Goal: Check status

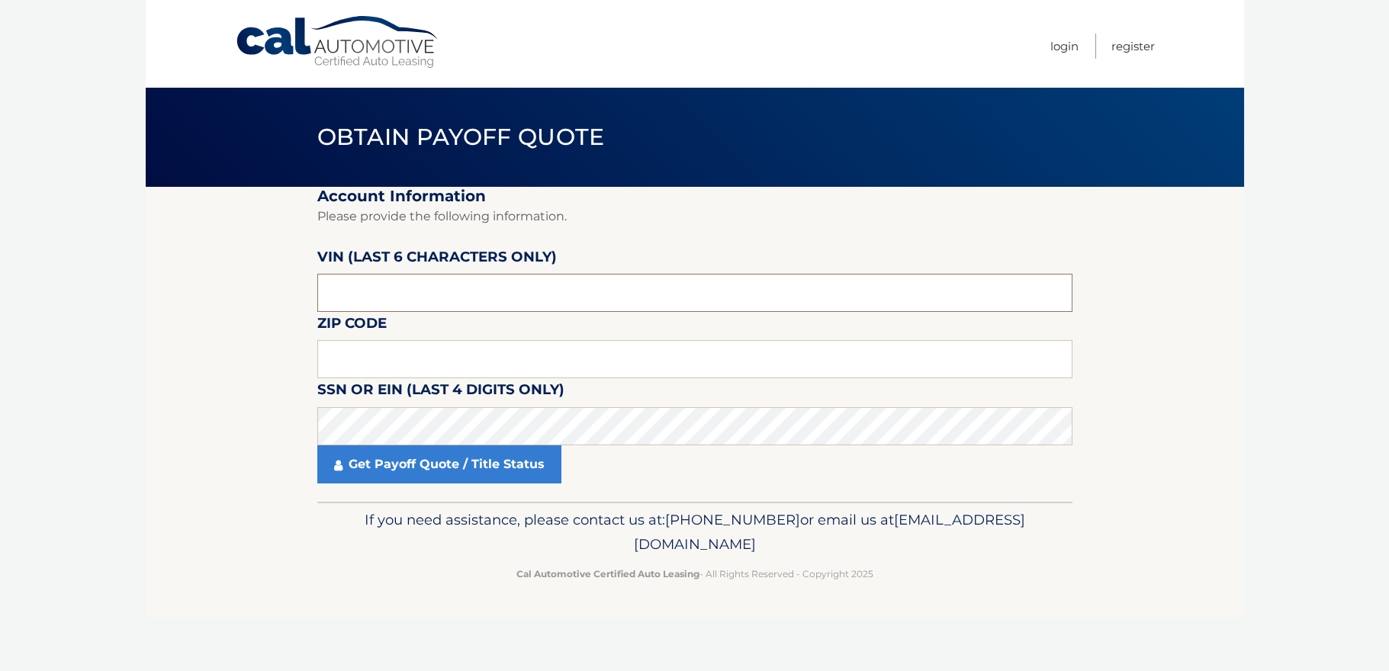
click at [420, 297] on input "text" at bounding box center [694, 293] width 755 height 38
type input "553718"
click at [336, 352] on input "text" at bounding box center [694, 359] width 755 height 38
type input "11714"
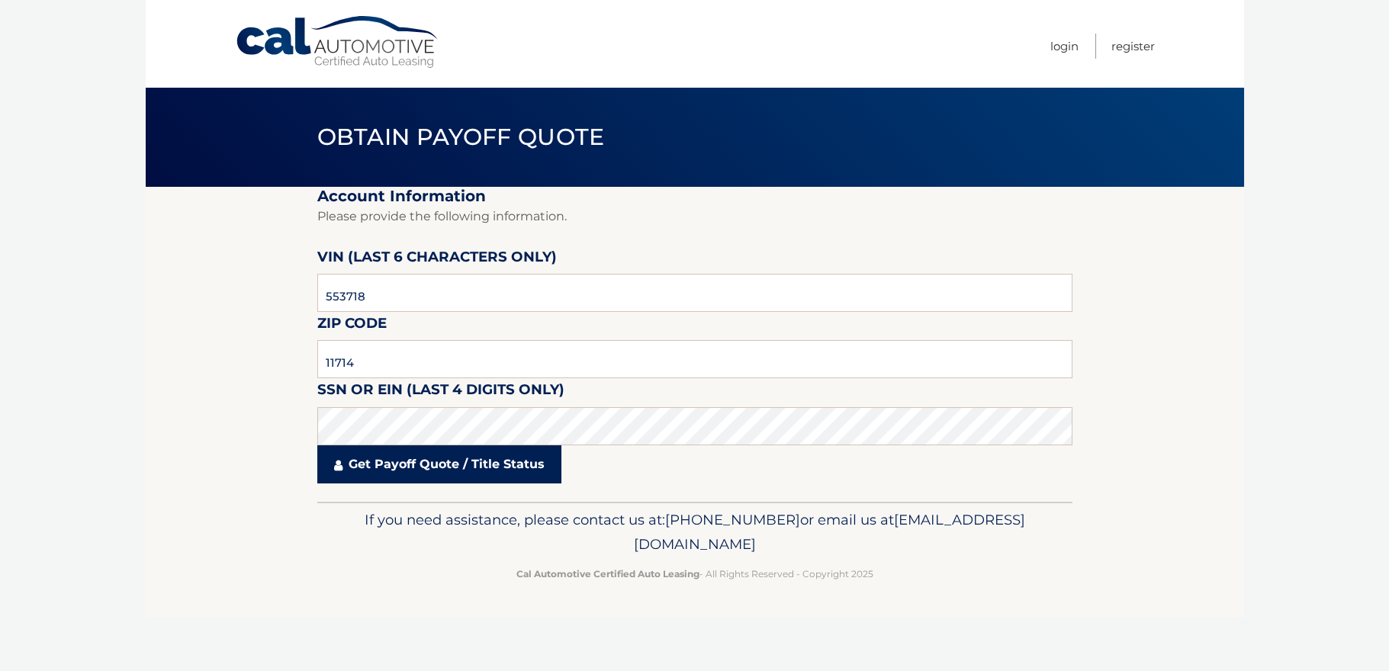
click at [453, 463] on link "Get Payoff Quote / Title Status" at bounding box center [439, 464] width 244 height 38
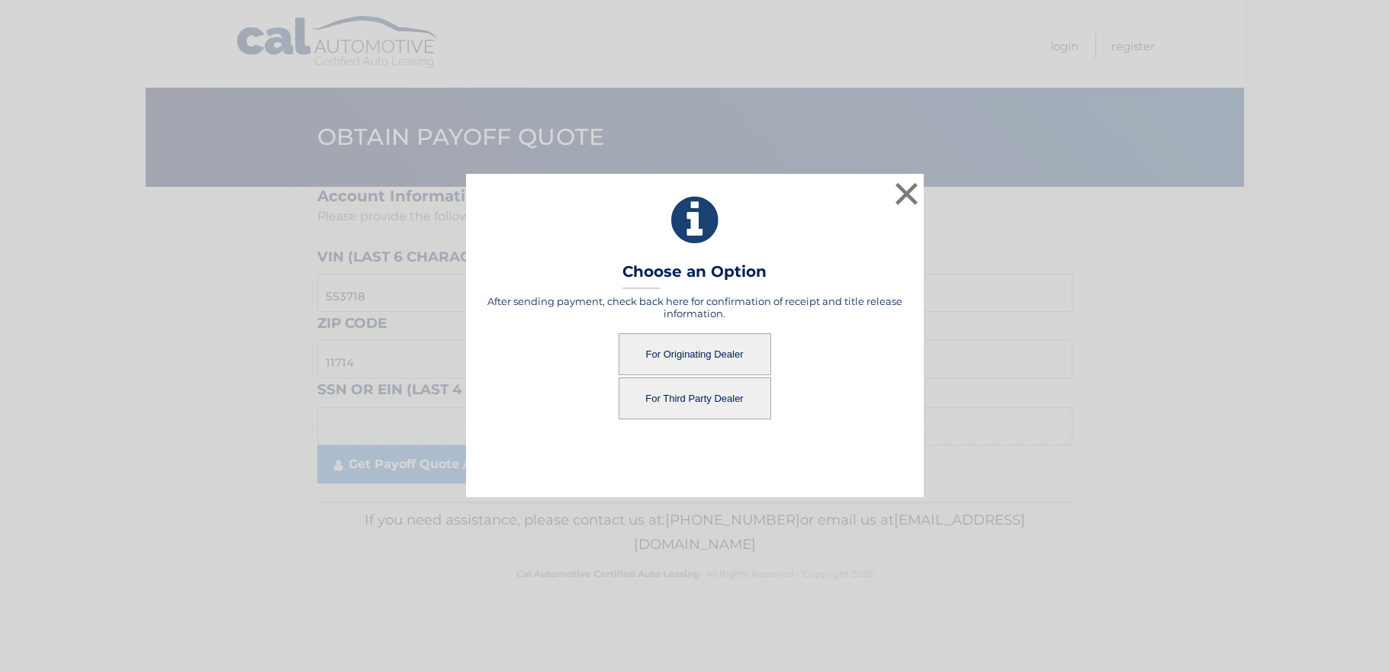
click at [709, 362] on button "For Originating Dealer" at bounding box center [695, 354] width 153 height 42
click at [726, 355] on button "For Originating Dealer" at bounding box center [695, 354] width 153 height 42
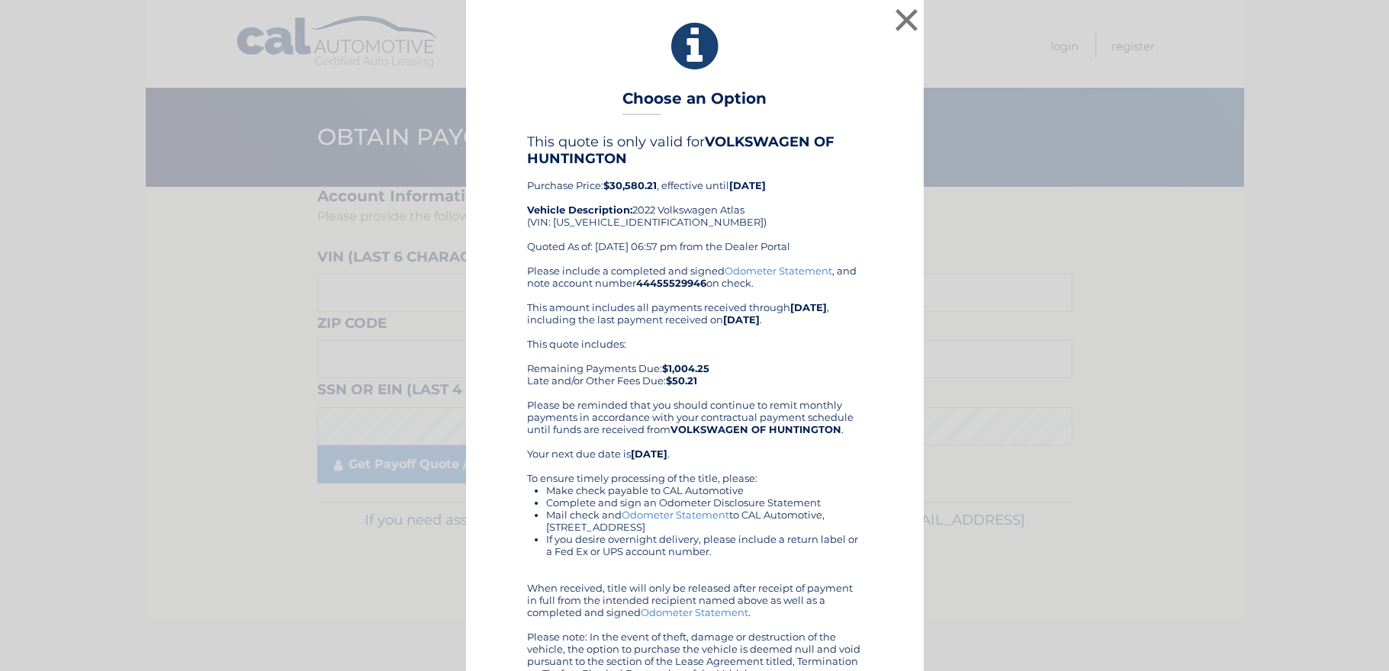
click at [622, 220] on div "This quote is only valid for VOLKSWAGEN OF HUNTINGTON Purchase Price: $30,580.2…" at bounding box center [695, 198] width 336 height 131
copy div "[US_VEHICLE_IDENTIFICATION_NUMBER]"
